Goal: Transaction & Acquisition: Purchase product/service

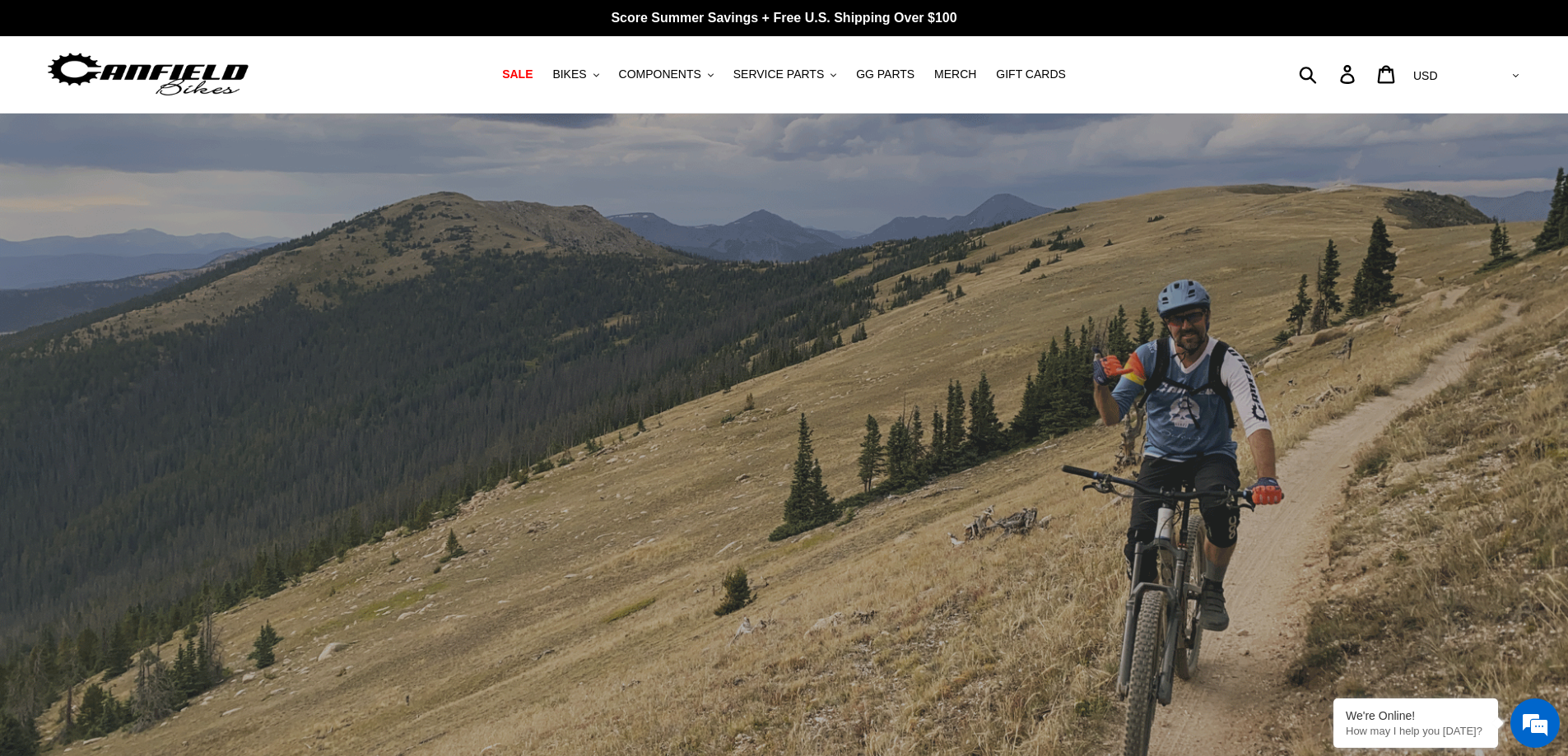
click at [586, 76] on span "BIKES" at bounding box center [569, 74] width 34 height 14
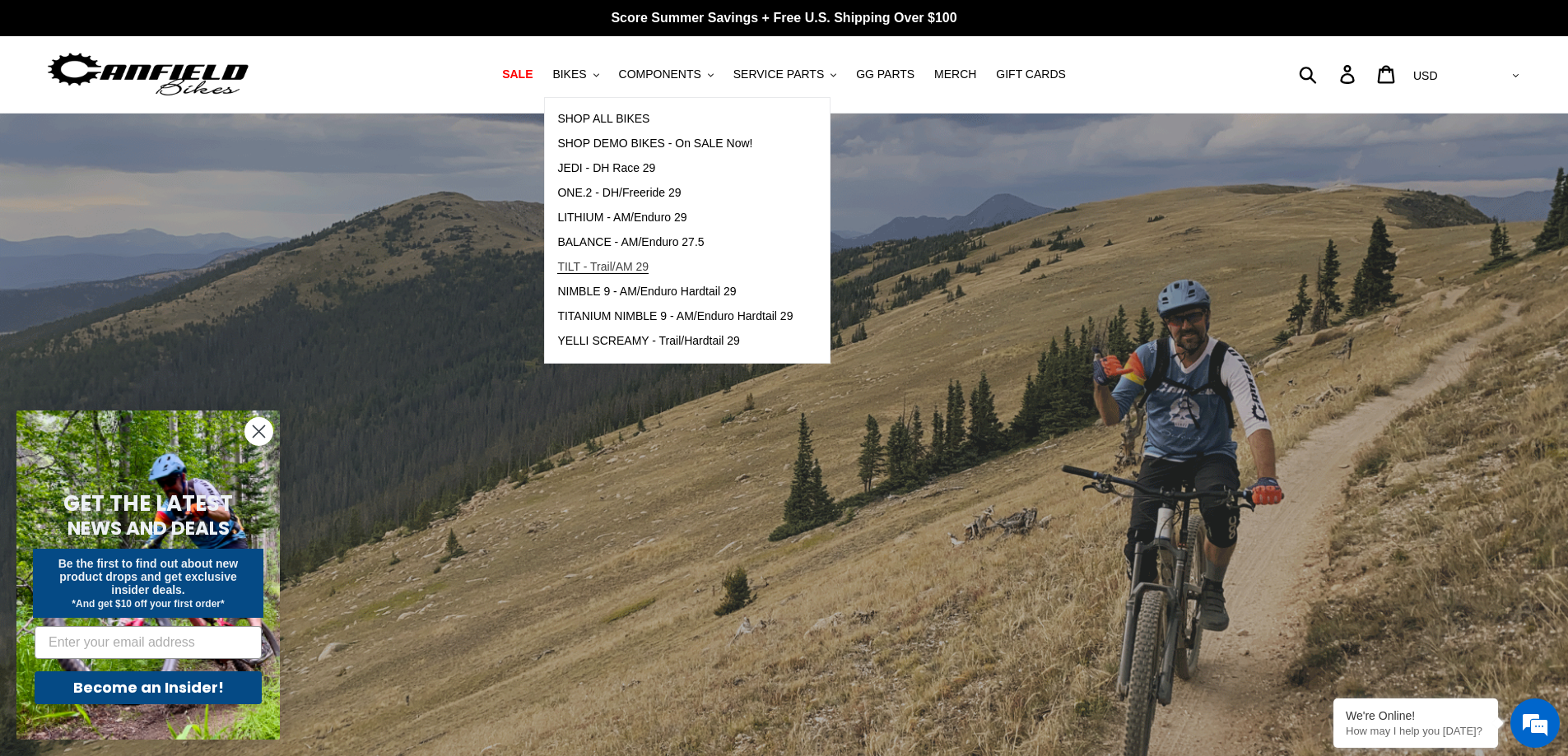
click at [630, 270] on span "TILT - Trail/AM 29" at bounding box center [602, 267] width 91 height 14
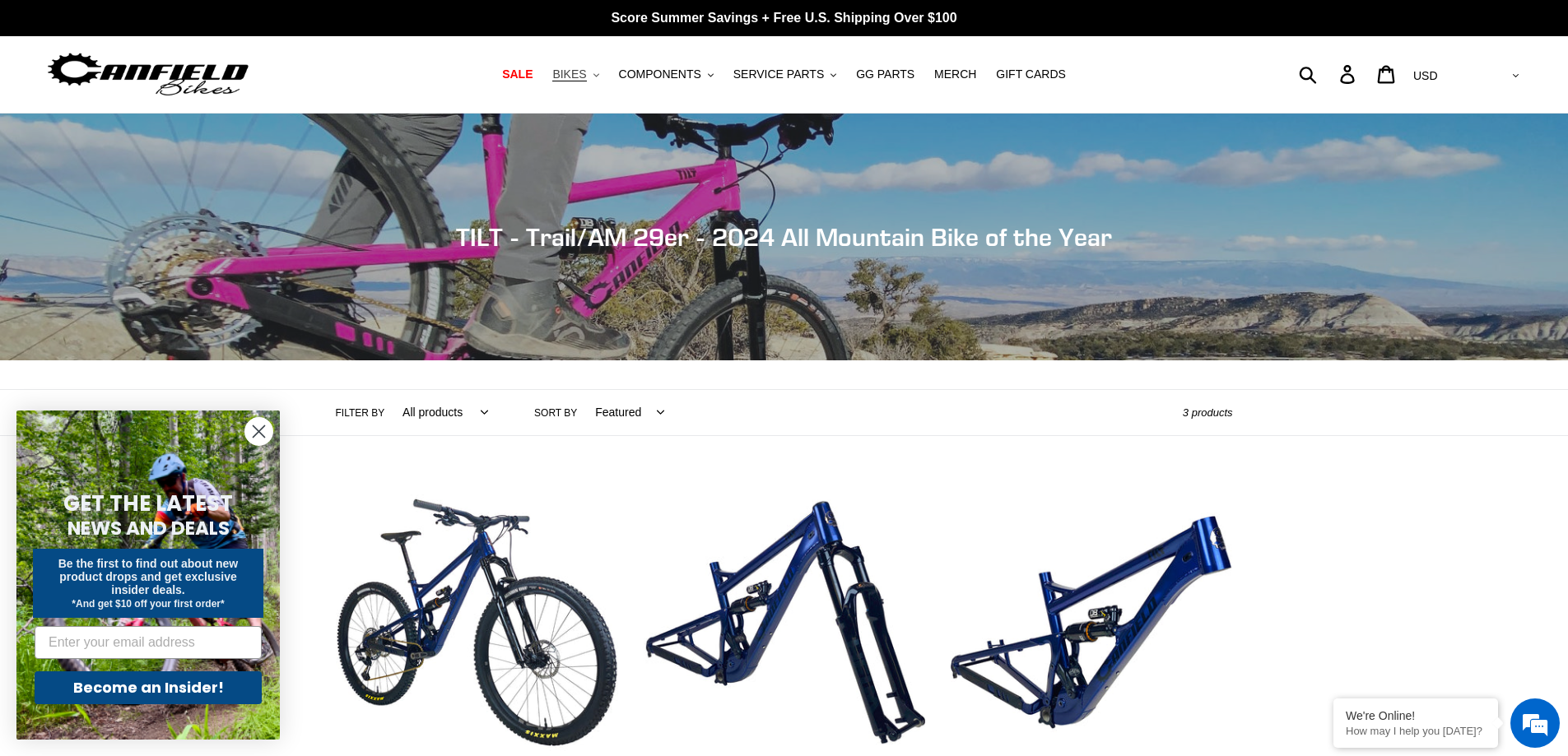
click at [586, 76] on span "BIKES" at bounding box center [569, 74] width 34 height 14
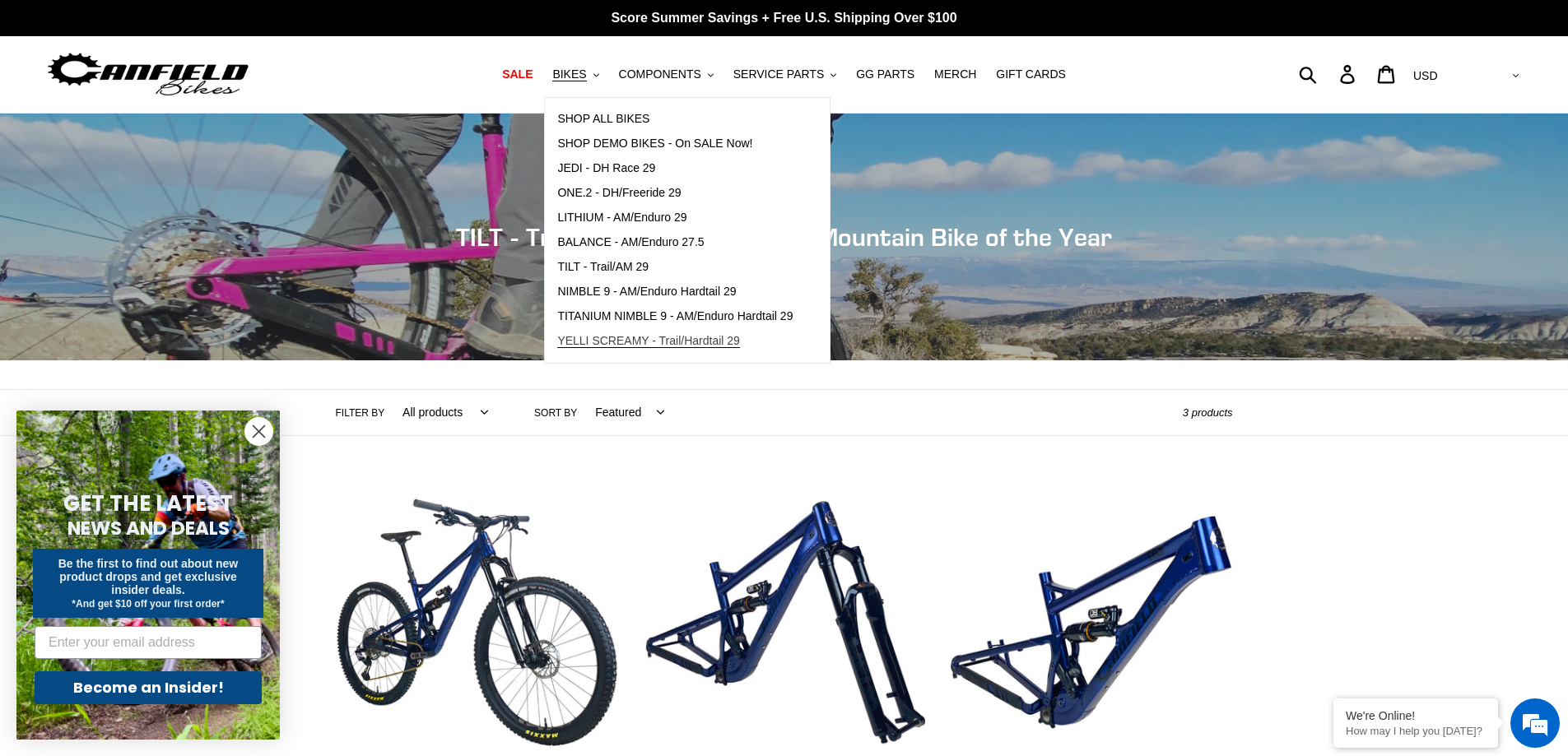
click at [631, 338] on span "YELLI SCREAMY - Trail/Hardtail 29" at bounding box center [648, 341] width 183 height 14
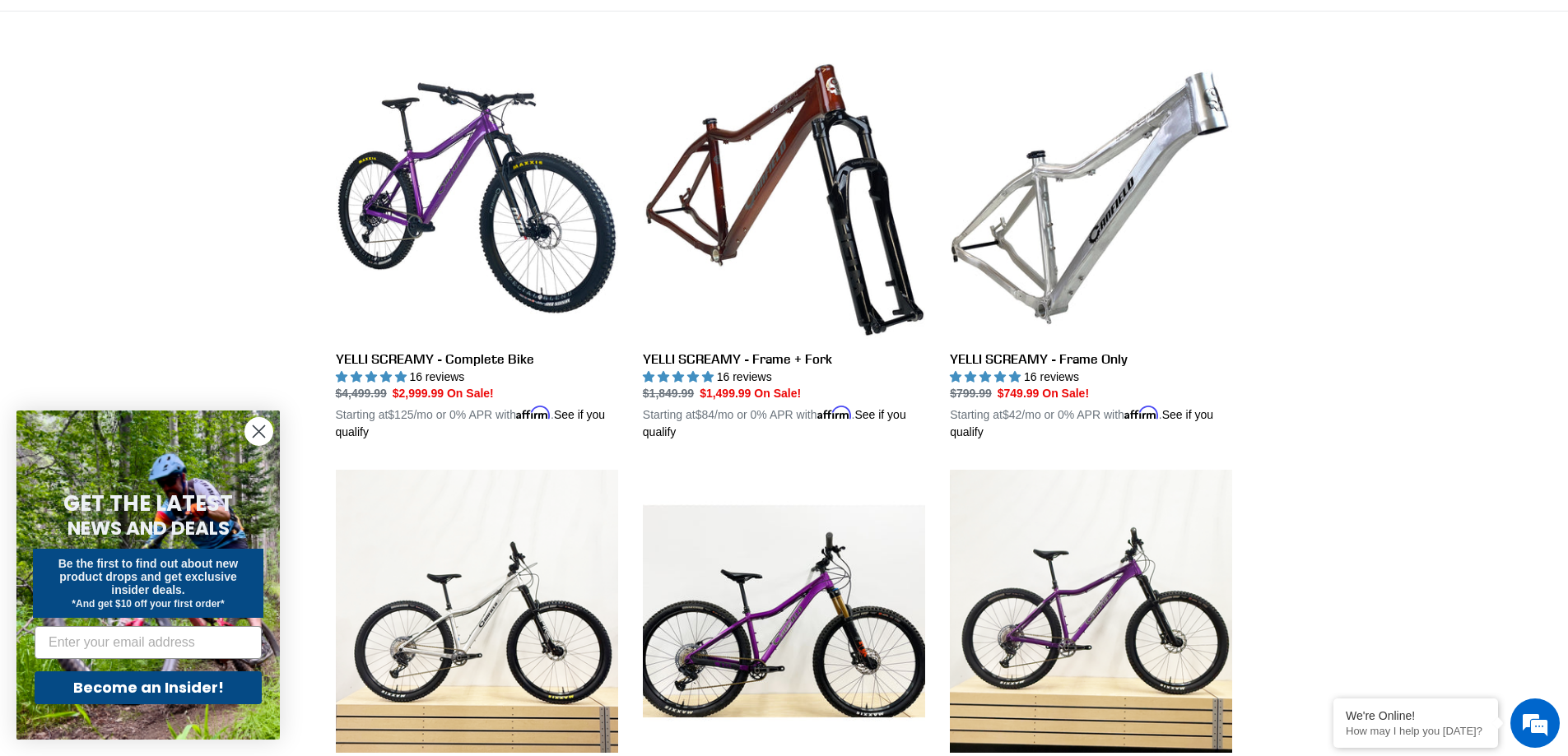
scroll to position [337, 0]
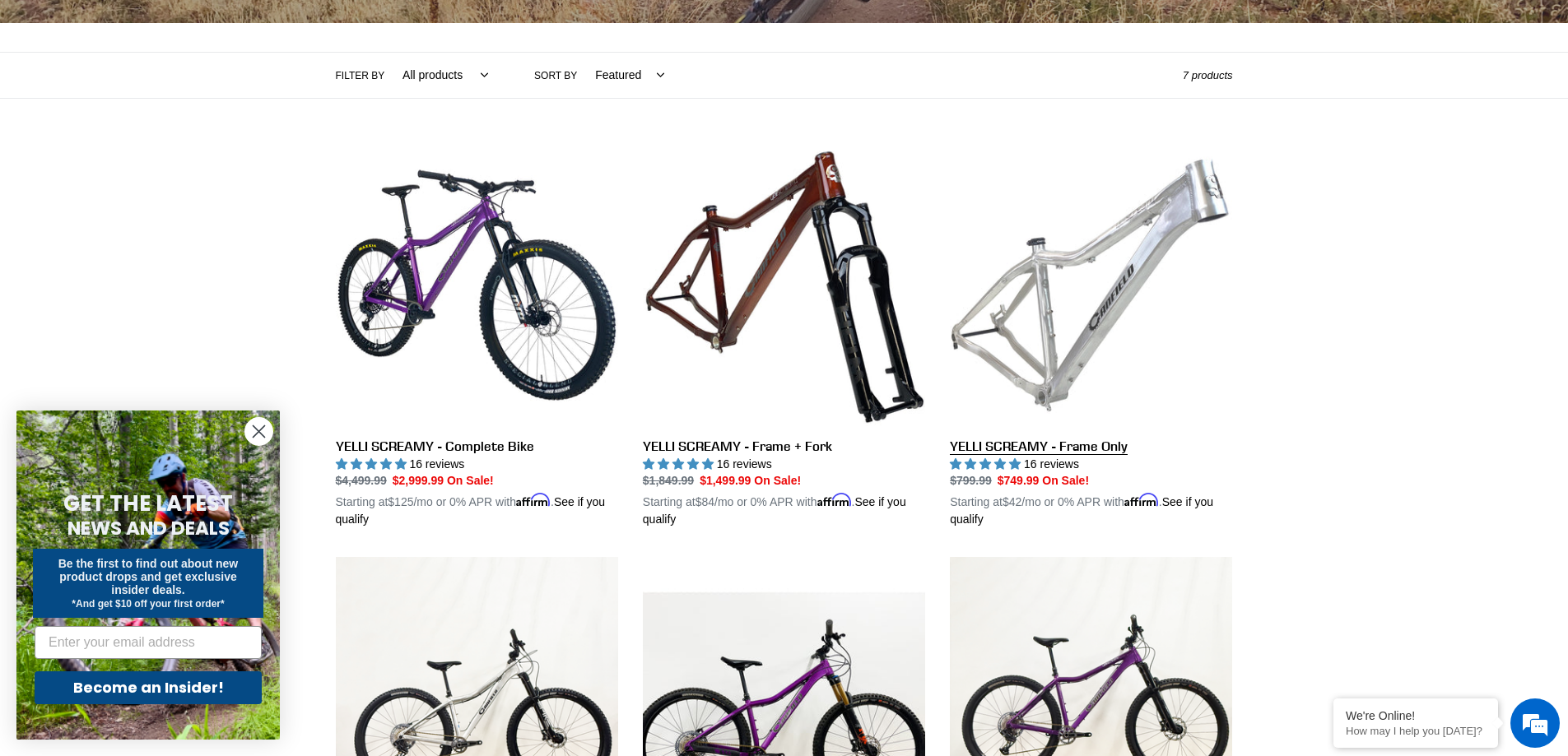
click at [1086, 314] on link "YELLI SCREAMY - Frame Only" at bounding box center [1091, 336] width 283 height 385
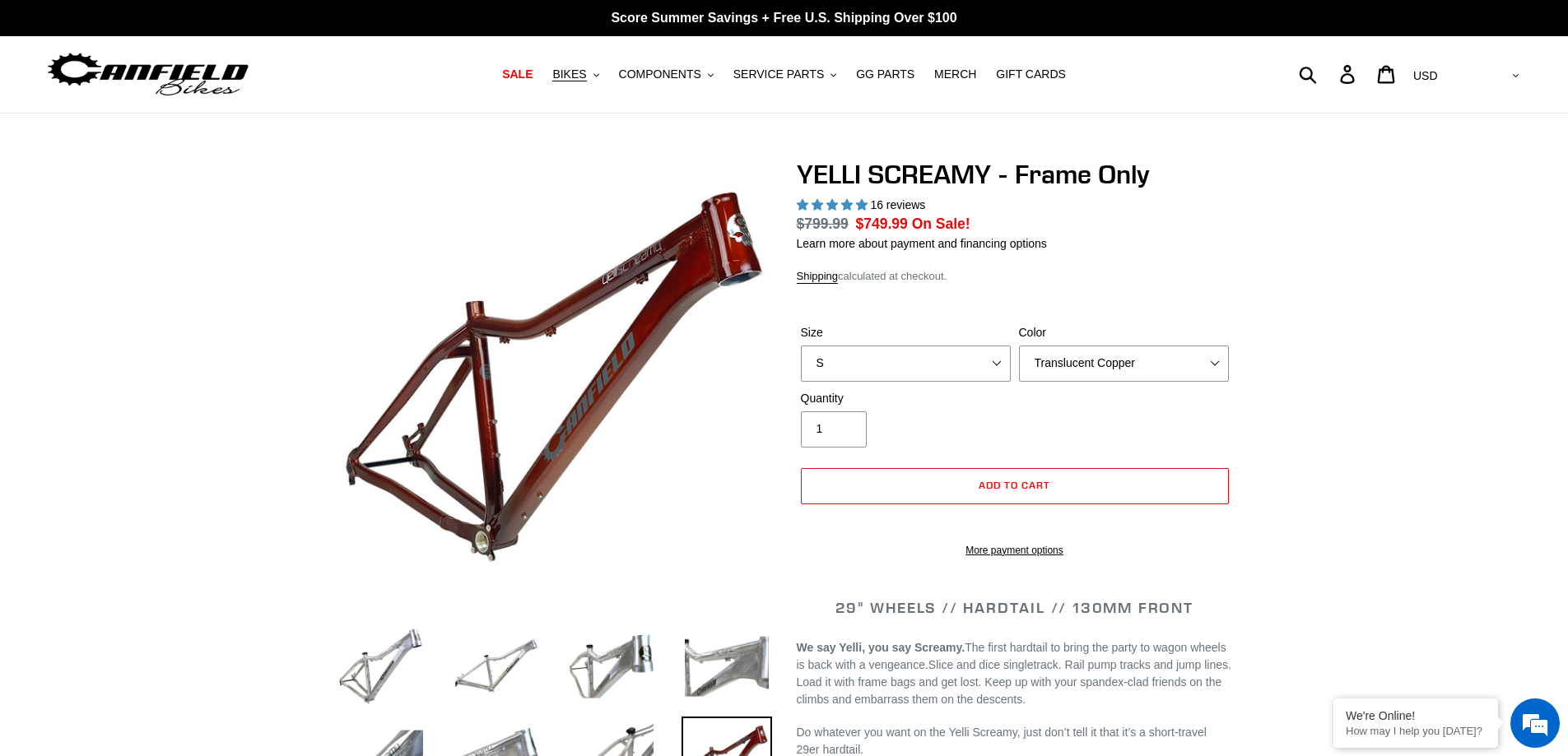
select select "Purple Haze"
click at [1019, 346] on select "Translucent Copper Purple Haze Raw" at bounding box center [1124, 363] width 210 height 37
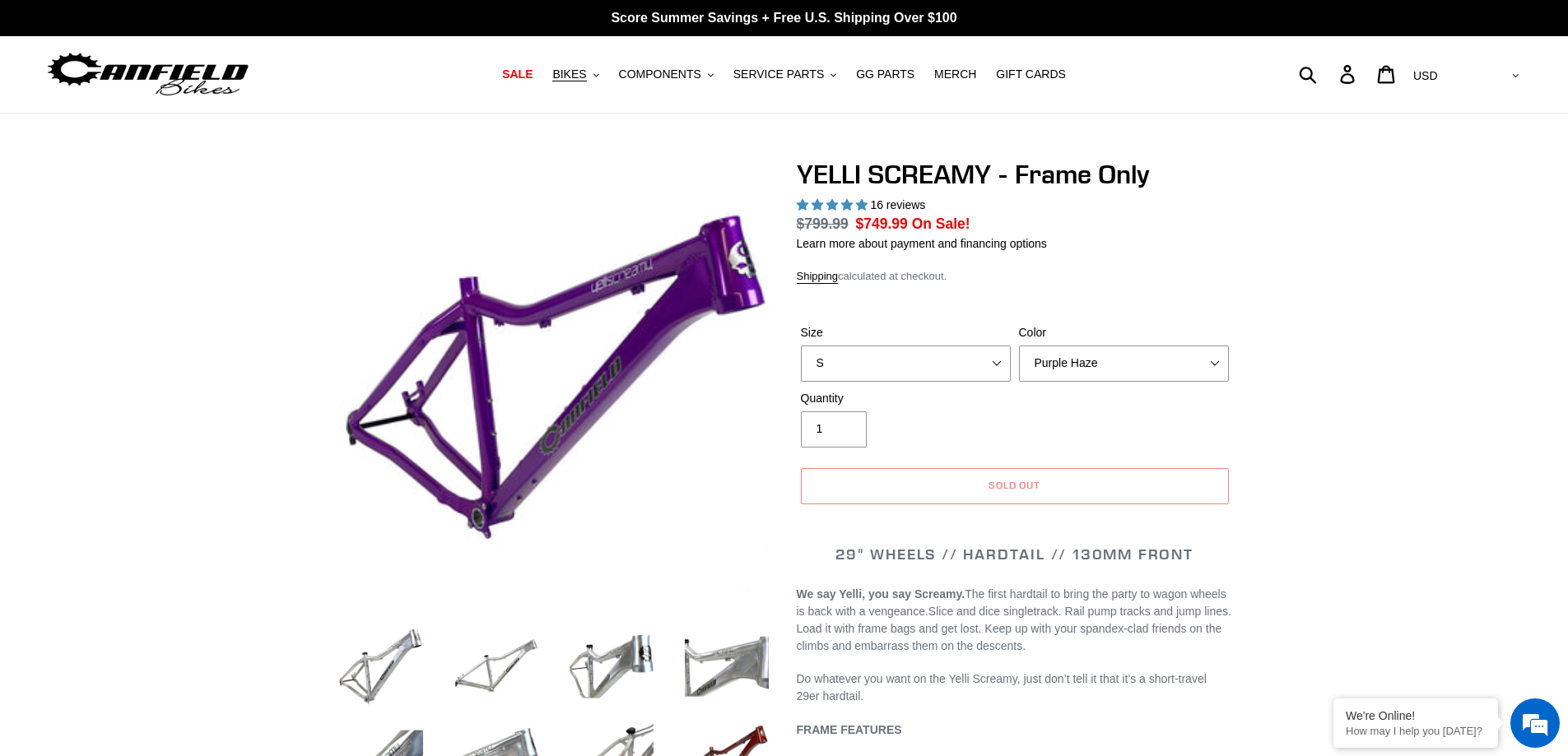
select select "highest-rating"
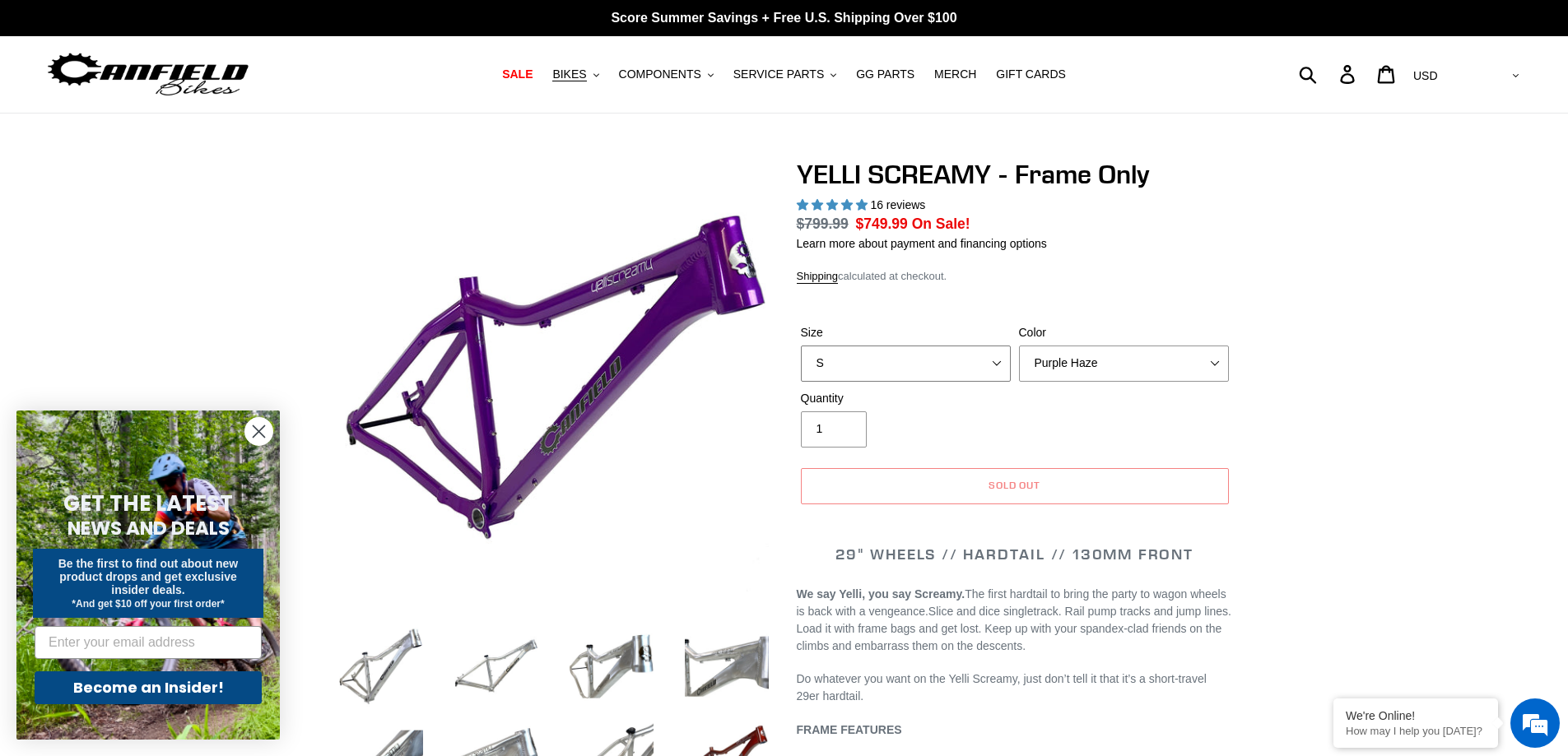
click at [924, 365] on select "S M L XL" at bounding box center [906, 363] width 210 height 37
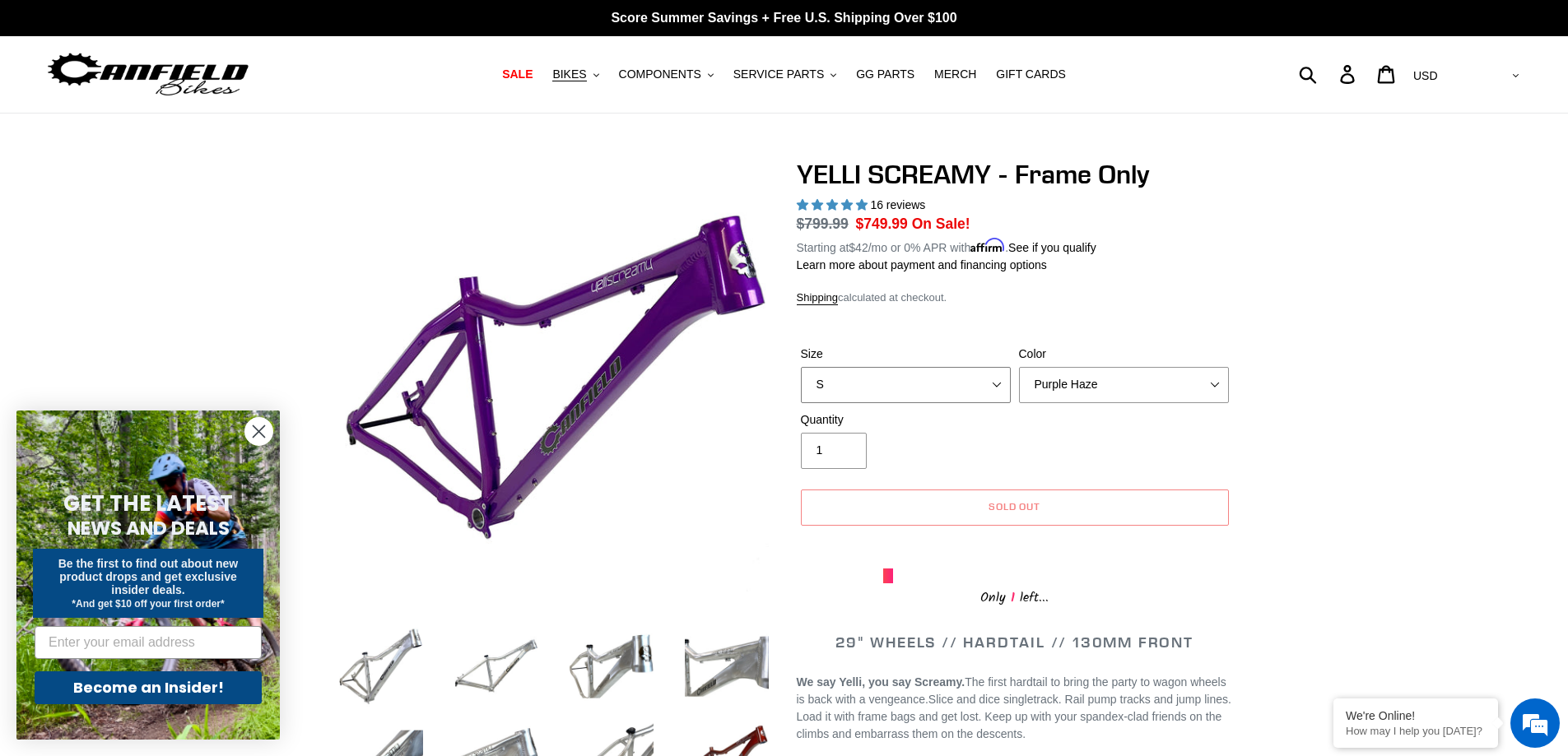
select select "XL"
click at [801, 367] on select "S M L XL" at bounding box center [906, 385] width 210 height 37
